Goal: Task Accomplishment & Management: Use online tool/utility

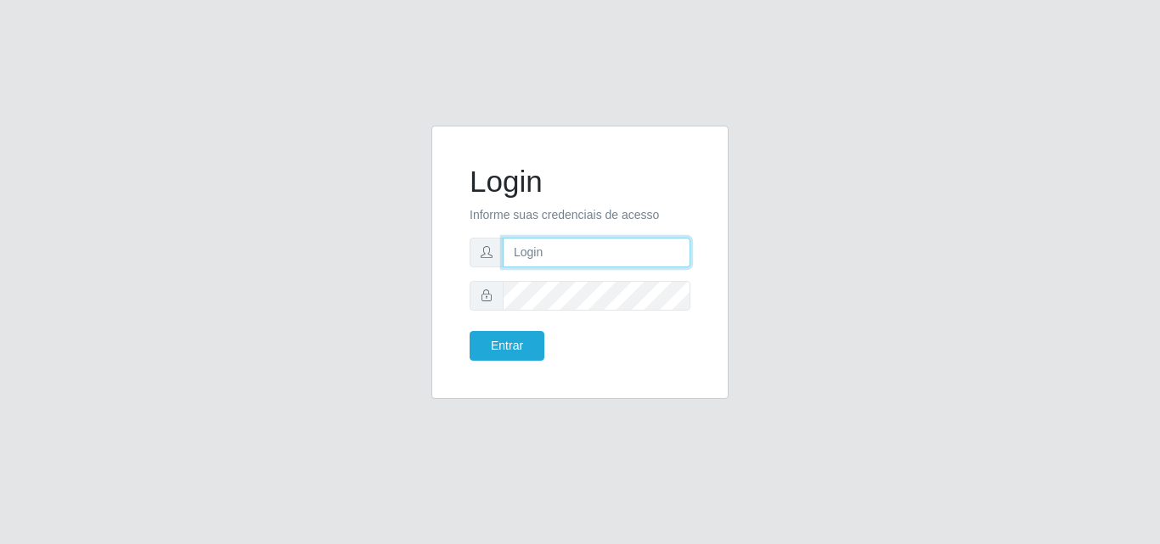
click at [628, 258] on input "text" at bounding box center [597, 253] width 188 height 30
type input "ana@saullus"
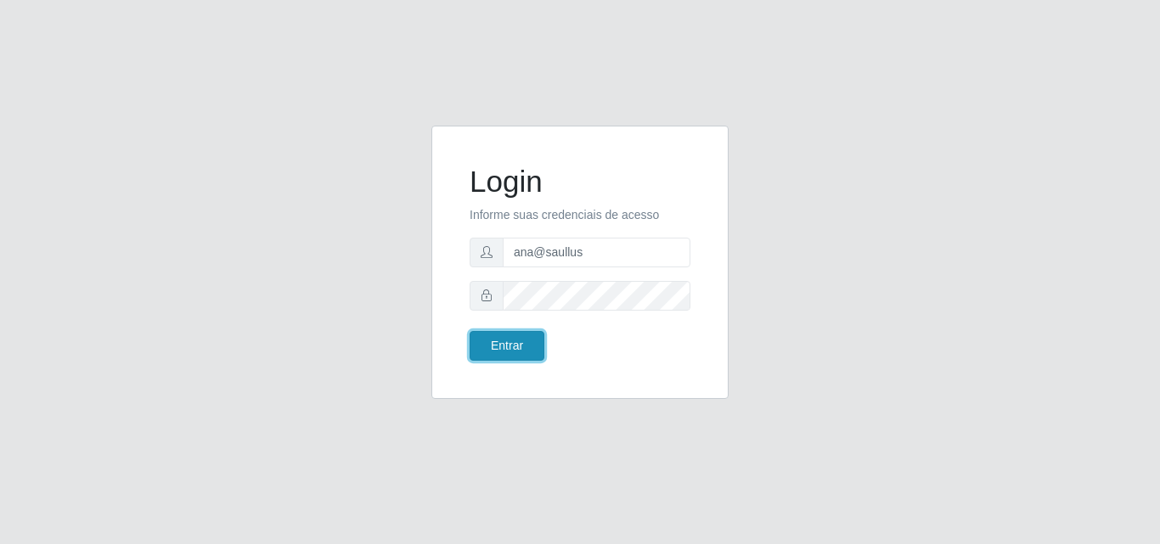
click at [514, 339] on button "Entrar" at bounding box center [507, 346] width 75 height 30
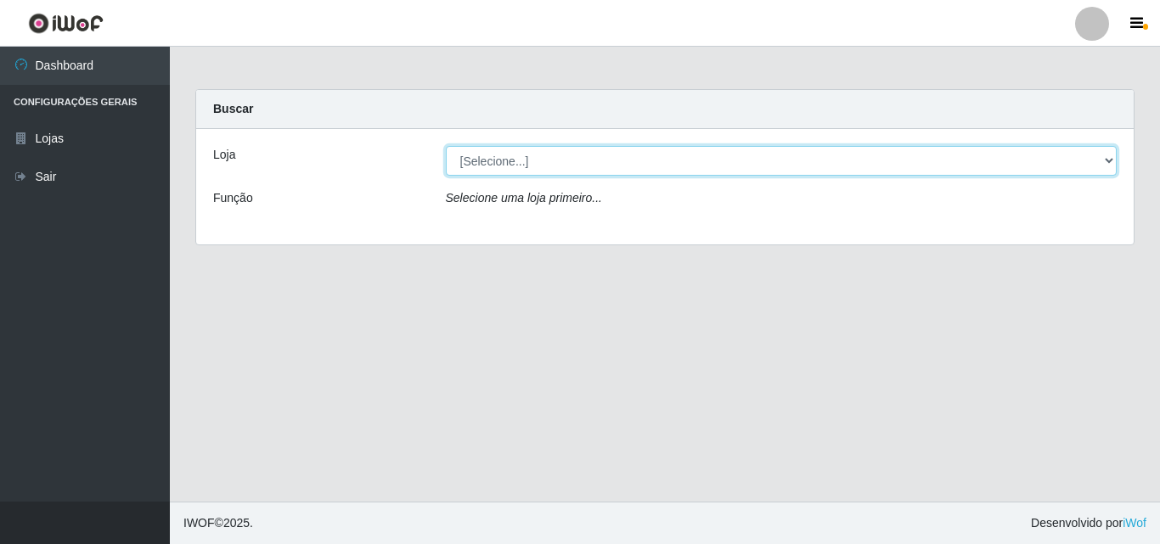
click at [1106, 158] on select "[Selecione...] Saullus Supermercados" at bounding box center [782, 161] width 672 height 30
select select "423"
click at [446, 146] on select "[Selecione...] Saullus Supermercados" at bounding box center [782, 161] width 672 height 30
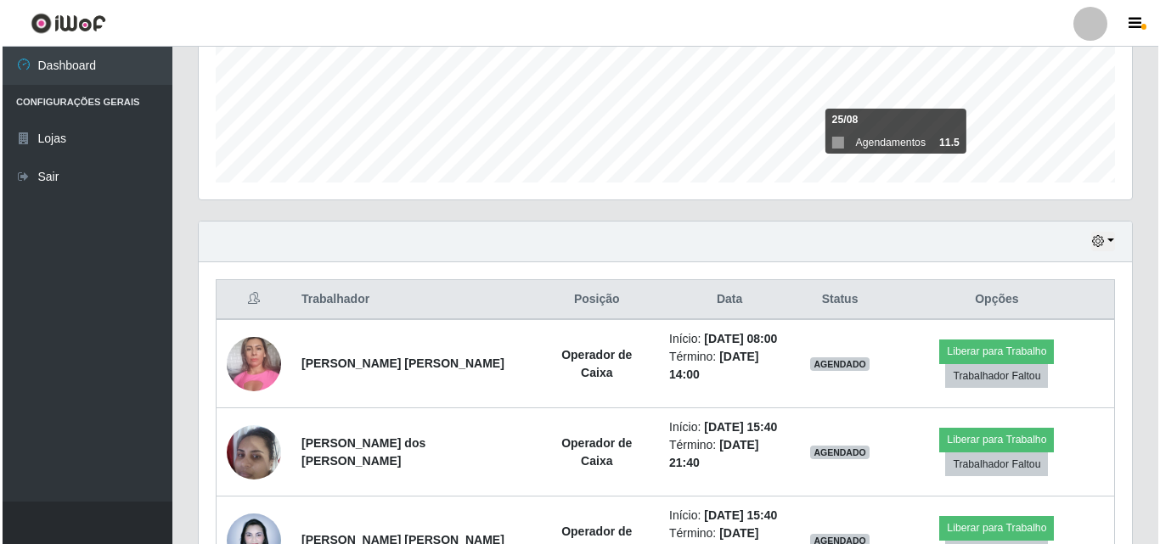
scroll to position [508, 0]
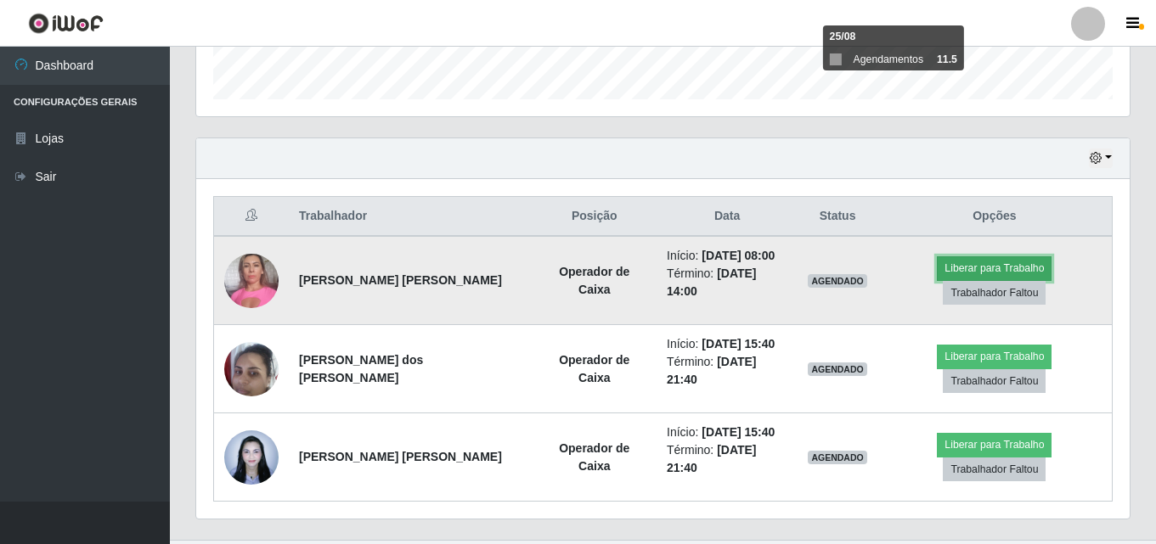
click at [937, 266] on button "Liberar para Trabalho" at bounding box center [994, 268] width 115 height 24
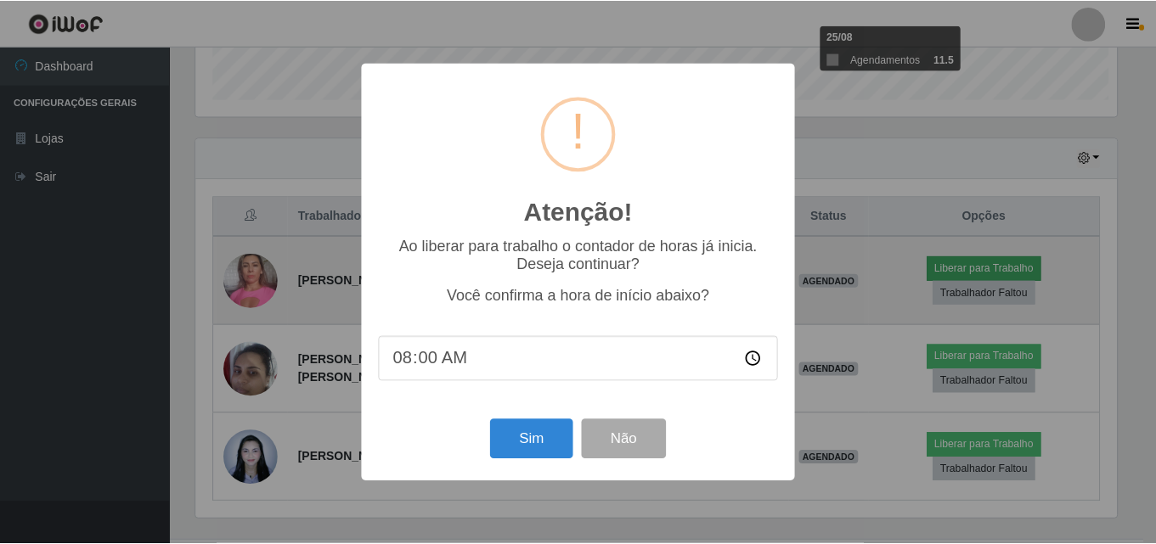
scroll to position [352, 925]
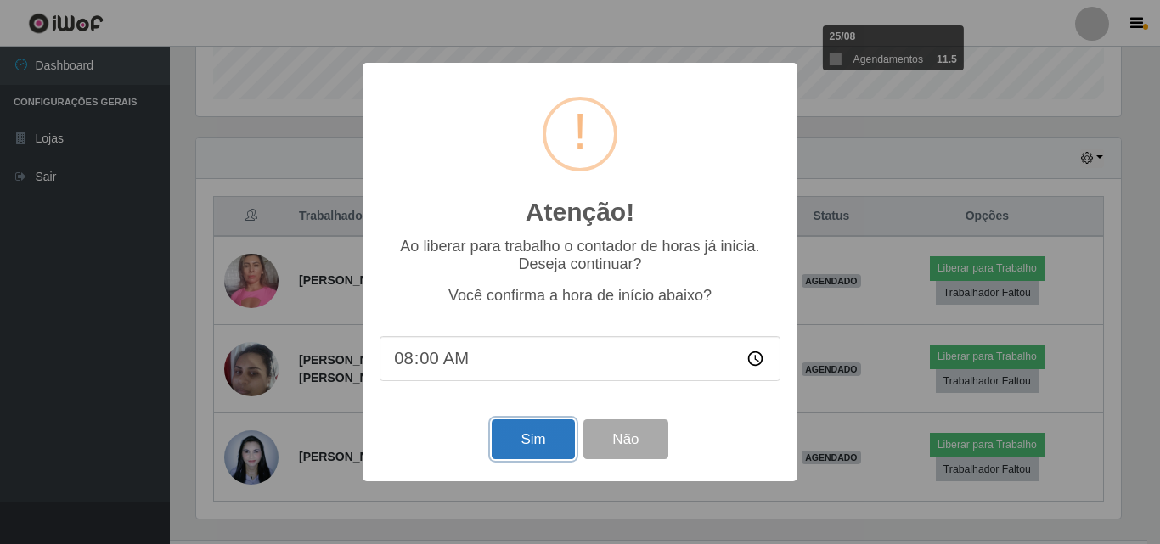
click at [500, 453] on button "Sim" at bounding box center [533, 439] width 82 height 40
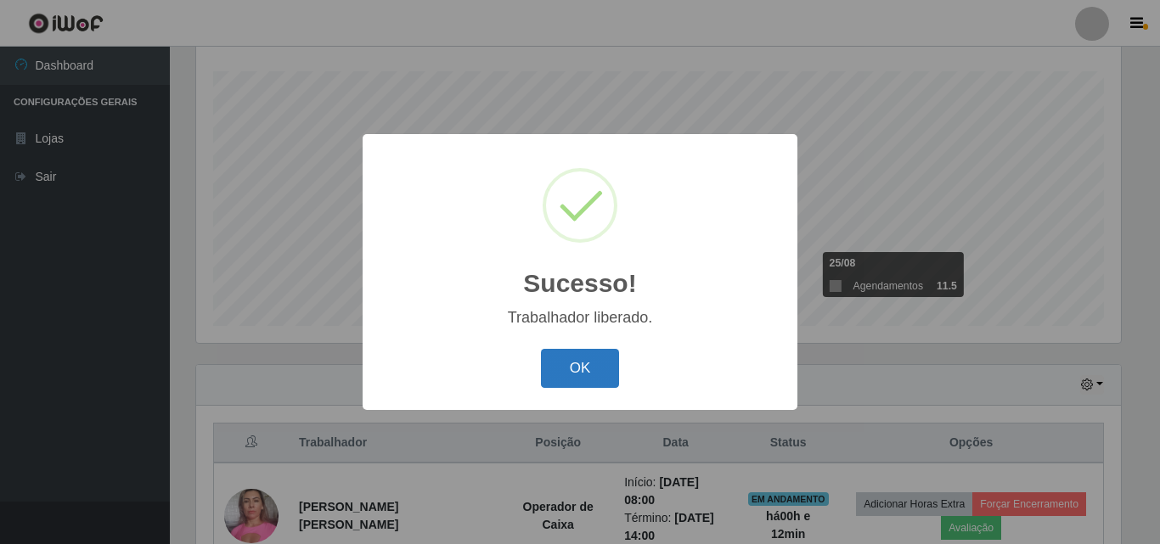
click at [569, 368] on button "OK" at bounding box center [580, 369] width 79 height 40
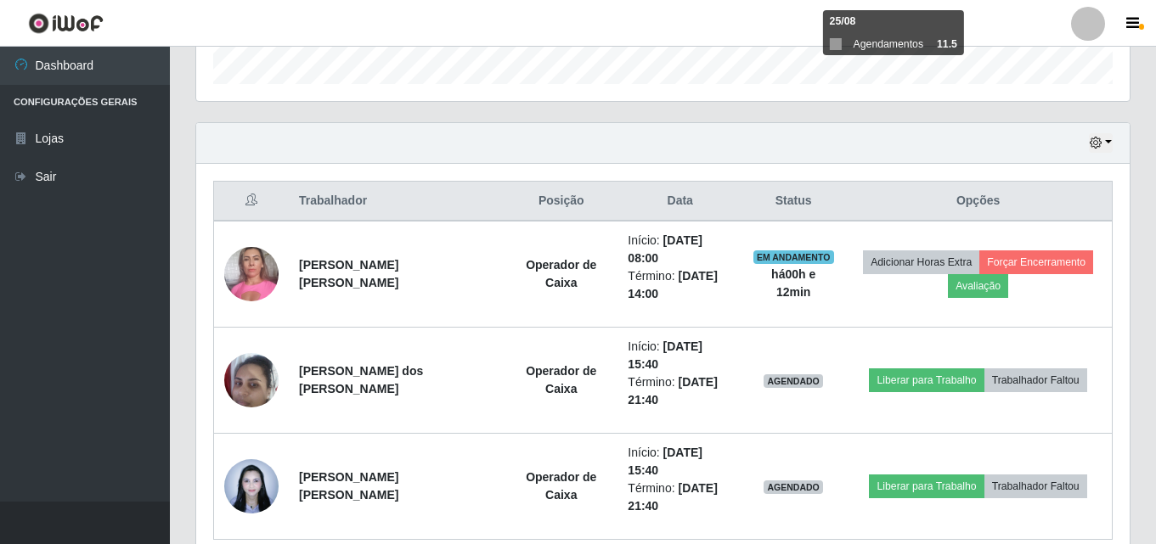
scroll to position [536, 0]
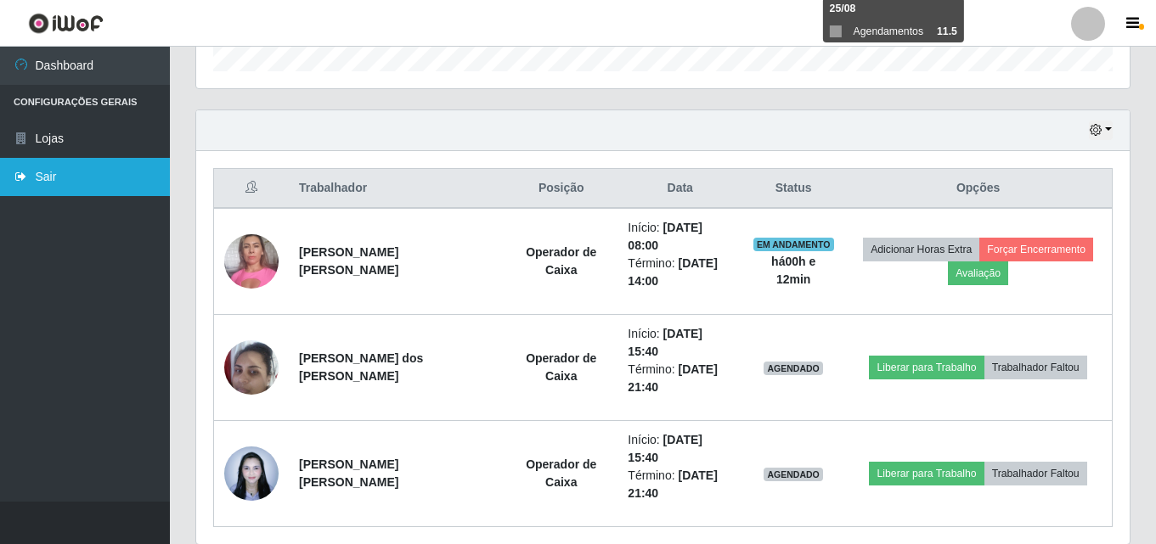
click at [20, 182] on icon at bounding box center [21, 177] width 15 height 12
